Goal: Information Seeking & Learning: Compare options

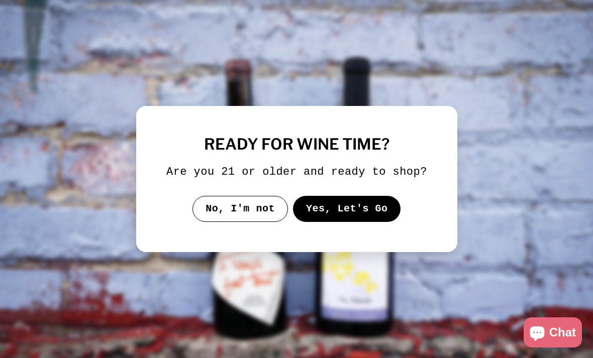
click at [363, 222] on button "Yes, Let's Go" at bounding box center [346, 209] width 108 height 26
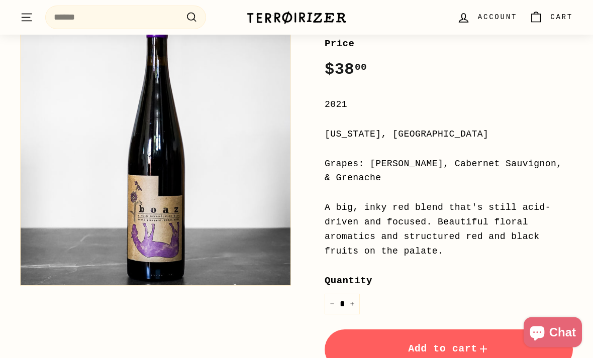
scroll to position [174, 0]
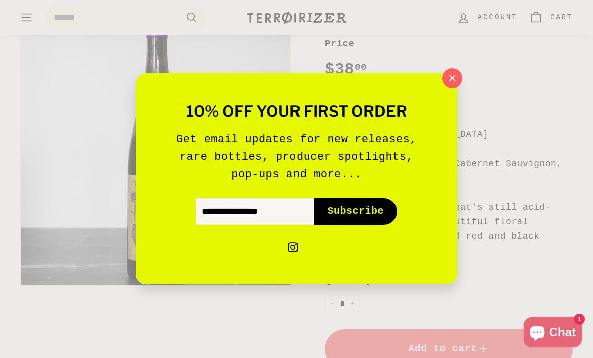
click at [459, 85] on icon "button" at bounding box center [452, 78] width 14 height 14
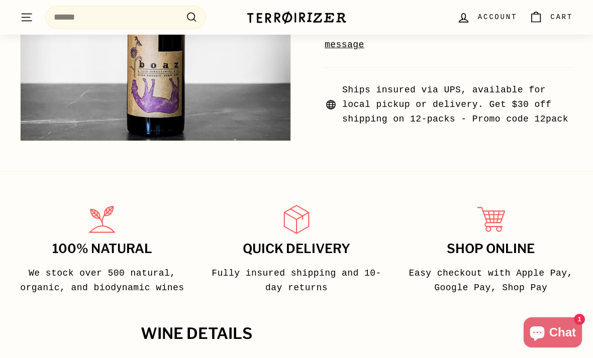
scroll to position [554, 0]
